Goal: Information Seeking & Learning: Check status

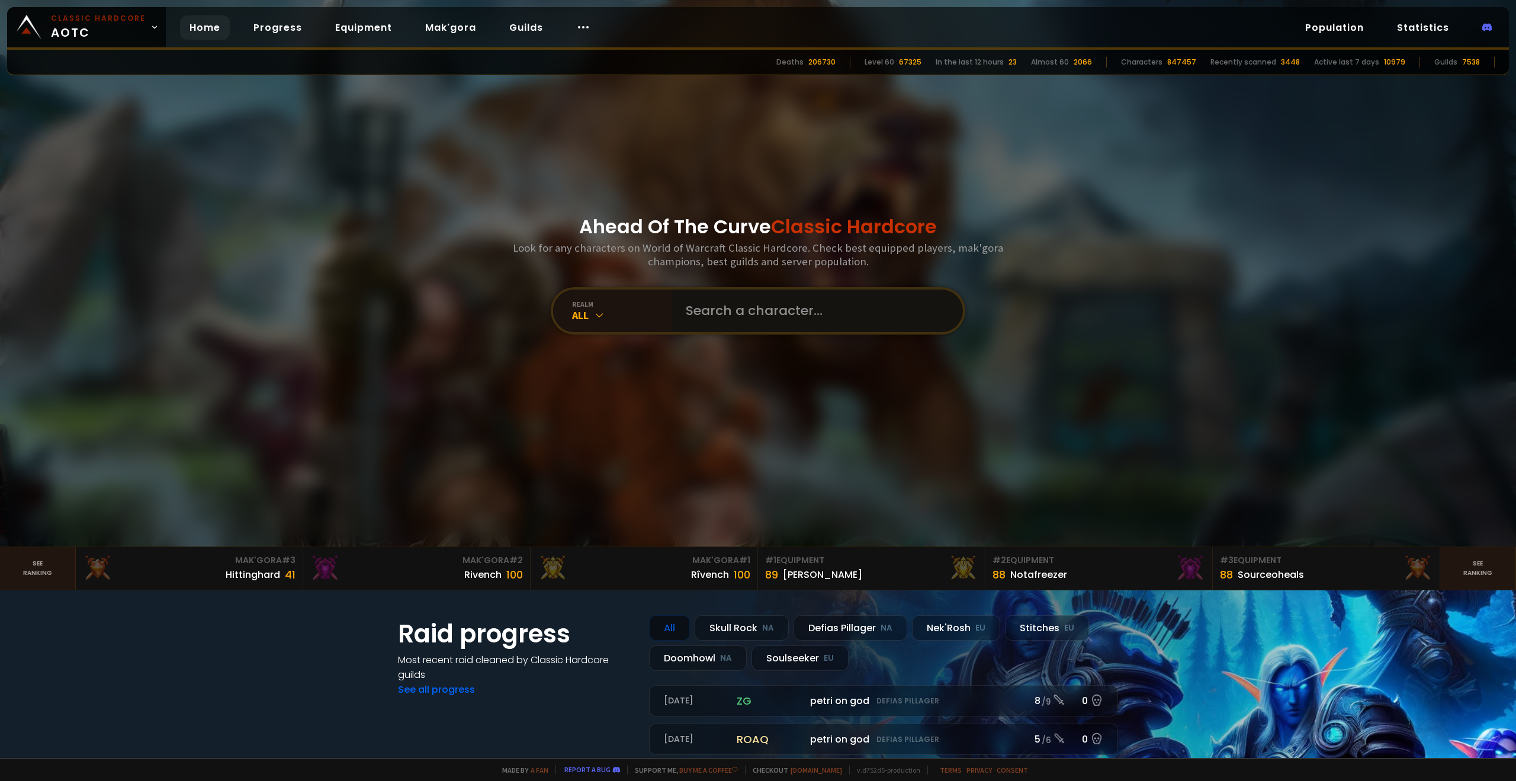
click at [746, 301] on input "text" at bounding box center [813, 311] width 270 height 43
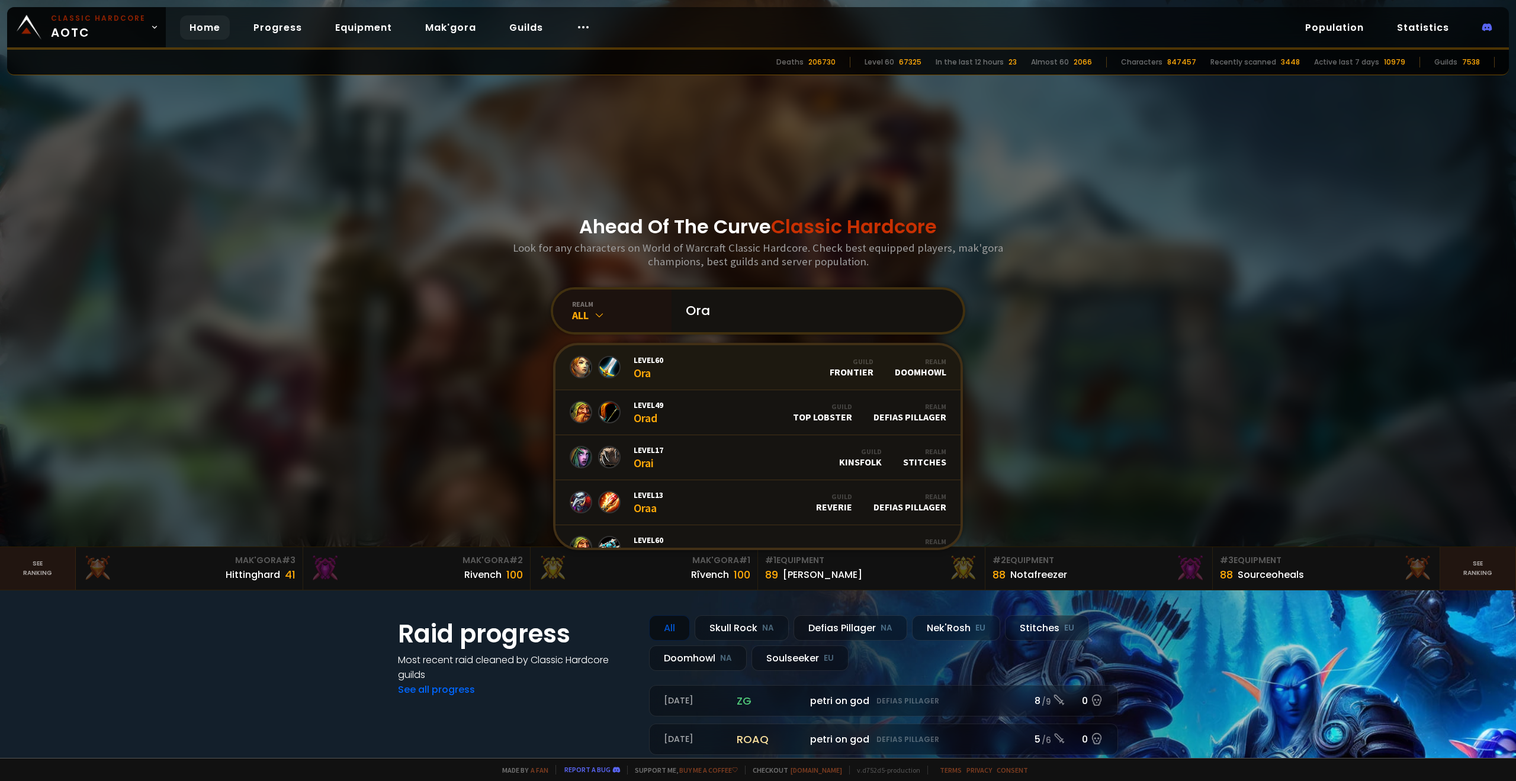
type input "Ora"
click at [698, 365] on link "Level 60 Ora Guild Frontier Realm Doomhowl" at bounding box center [757, 367] width 405 height 45
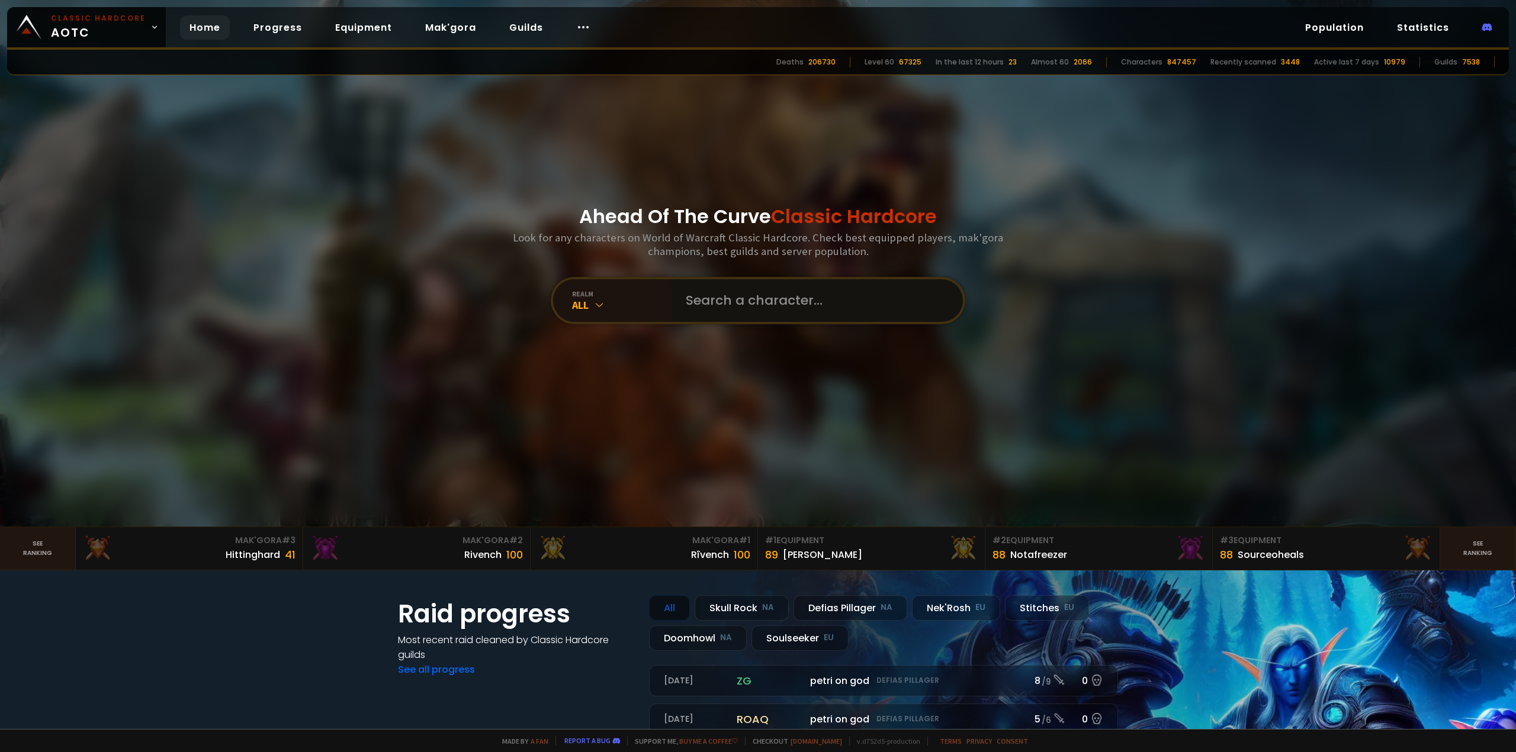
click at [747, 303] on input "text" at bounding box center [813, 300] width 270 height 43
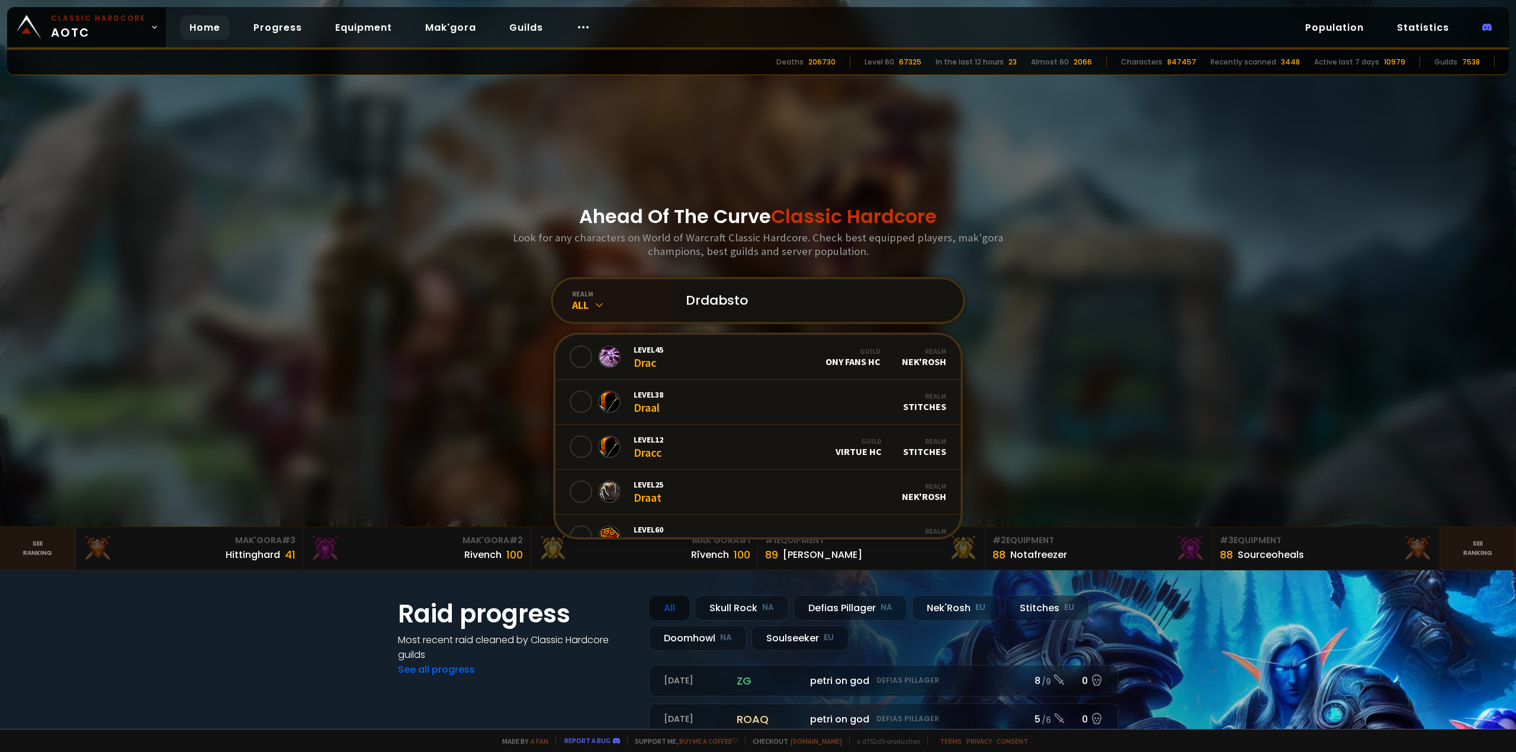
type input "[GEOGRAPHIC_DATA]"
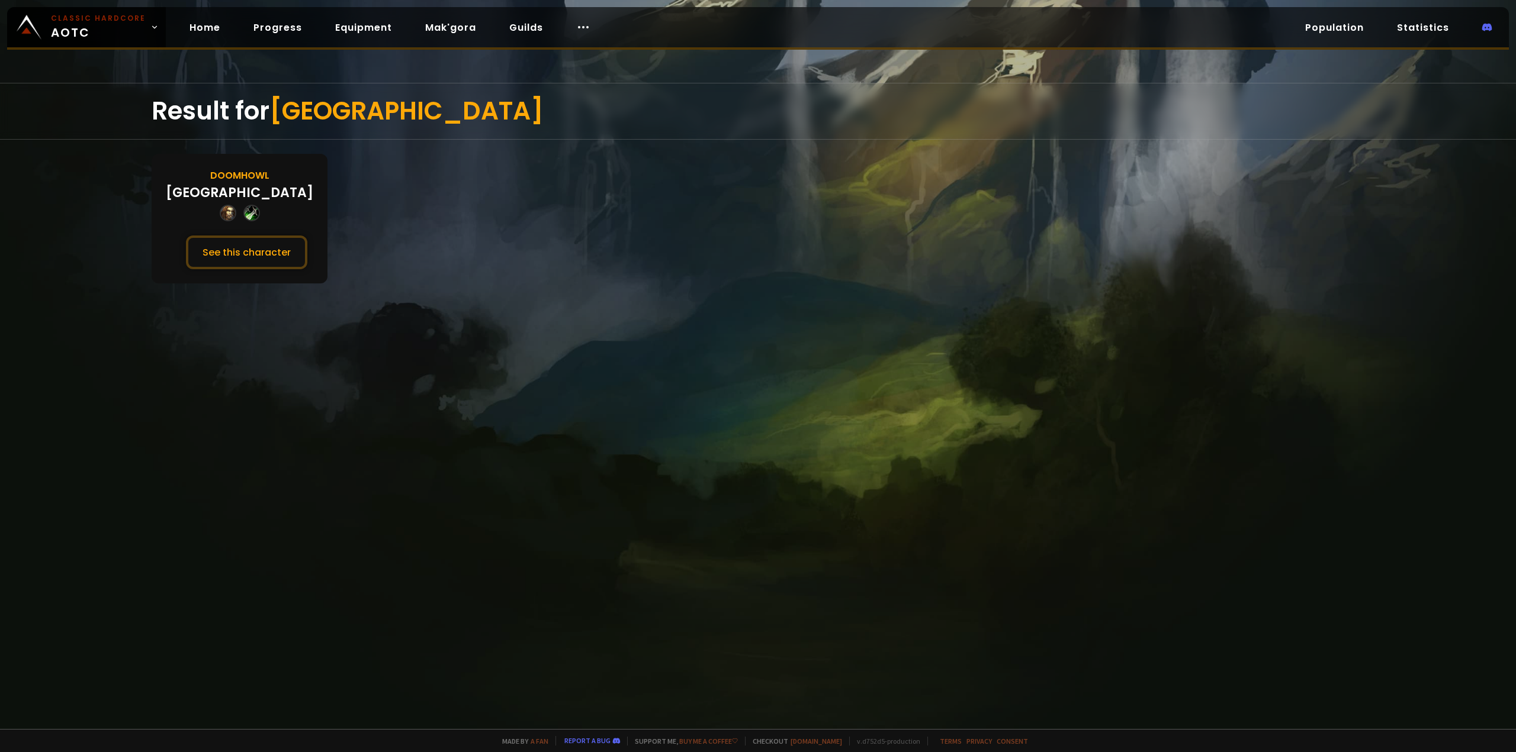
click at [248, 271] on div "Doomhowl [PERSON_NAME] See this character" at bounding box center [240, 219] width 176 height 130
click at [248, 258] on button "See this character" at bounding box center [246, 253] width 121 height 34
